Goal: Task Accomplishment & Management: Manage account settings

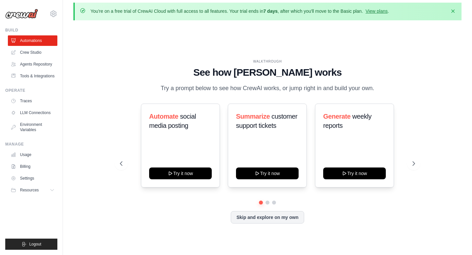
scroll to position [3, 0]
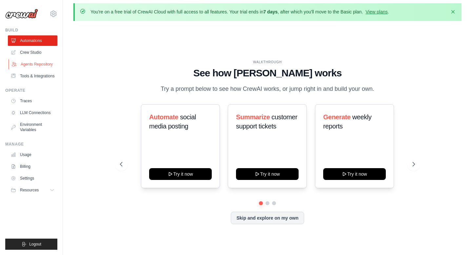
click at [47, 66] on link "Agents Repository" at bounding box center [33, 64] width 49 height 10
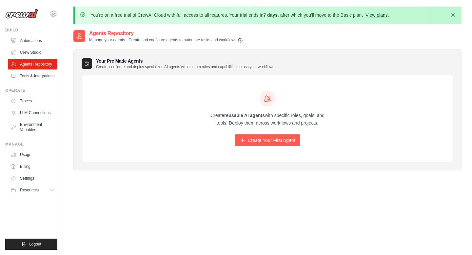
click at [380, 15] on link "View plans" at bounding box center [376, 14] width 22 height 5
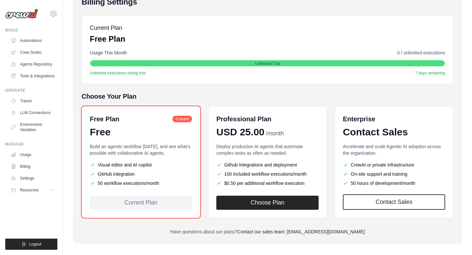
scroll to position [85, 0]
